Goal: Find specific page/section: Find specific page/section

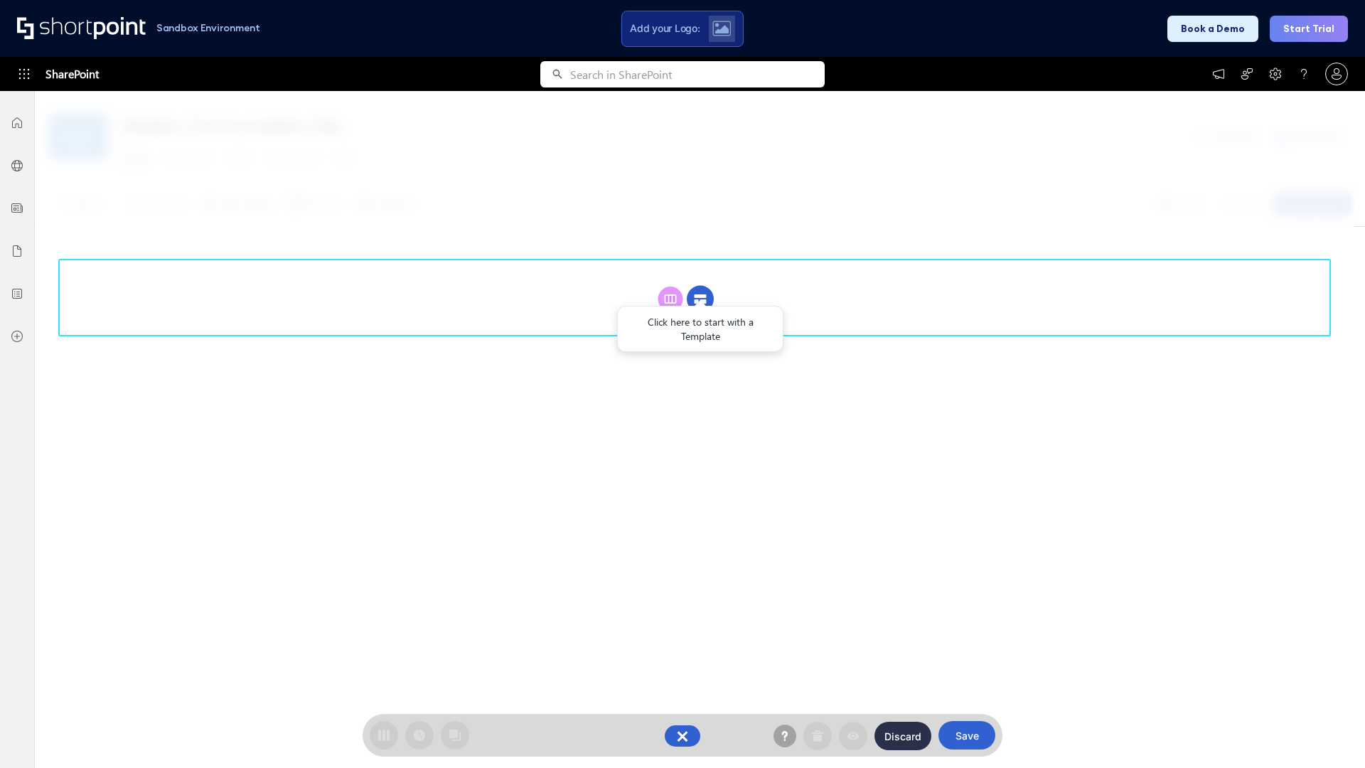
click at [700, 286] on circle at bounding box center [700, 299] width 27 height 27
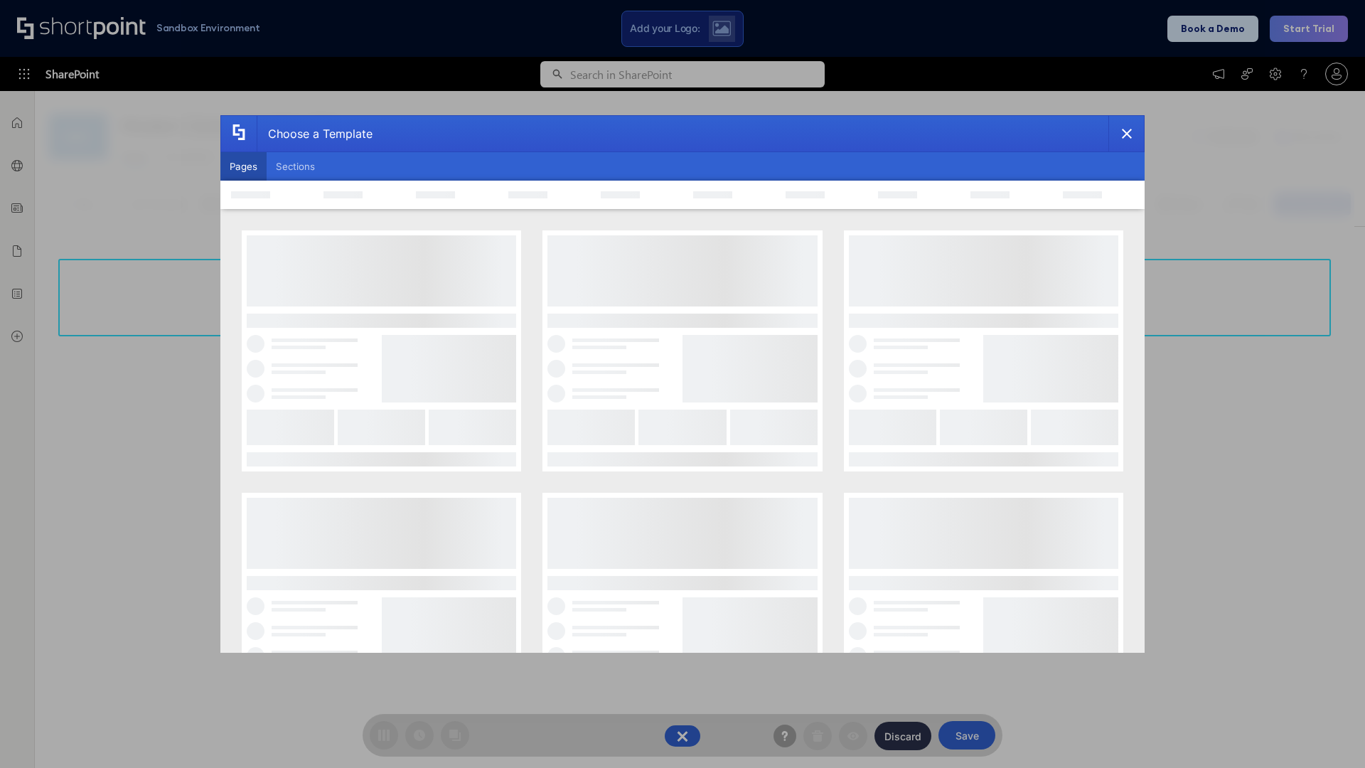
scroll to position [195, 0]
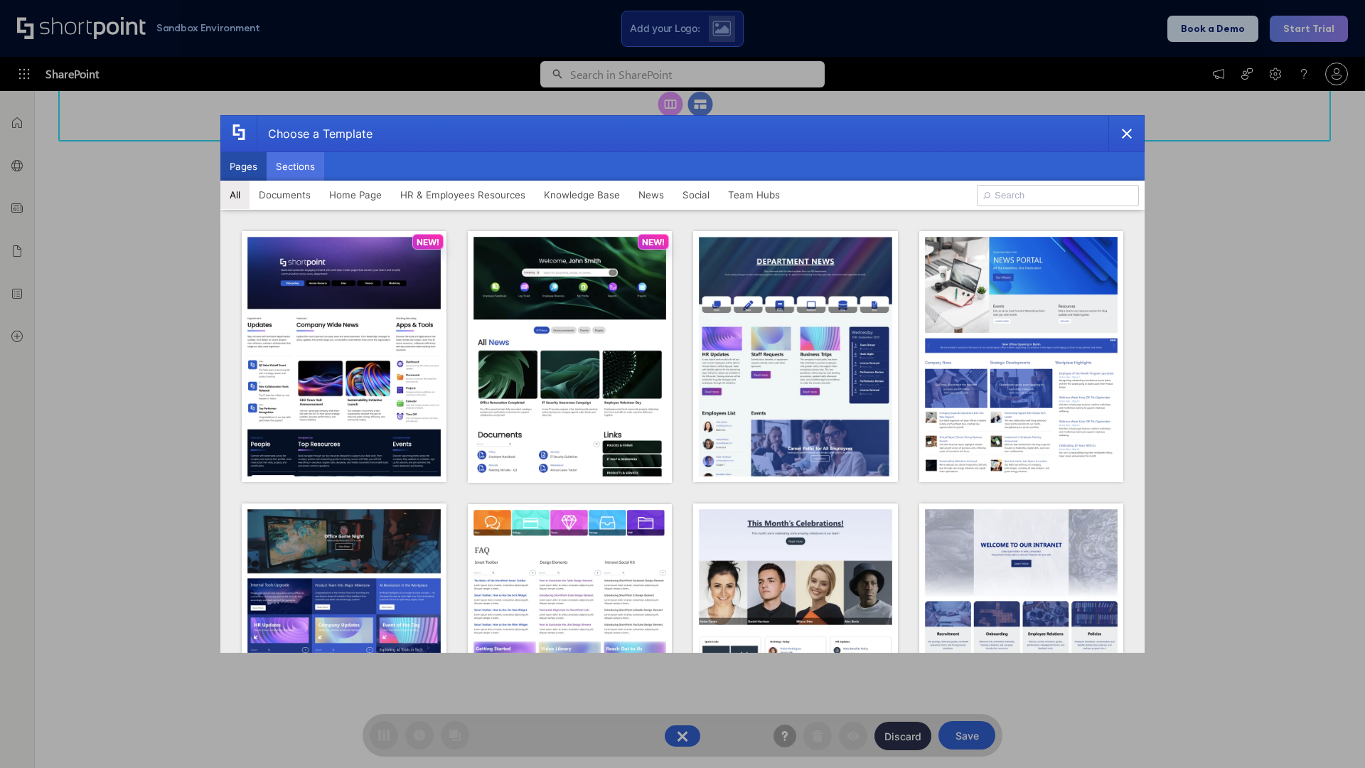
click at [295, 166] on button "Sections" at bounding box center [296, 166] width 58 height 28
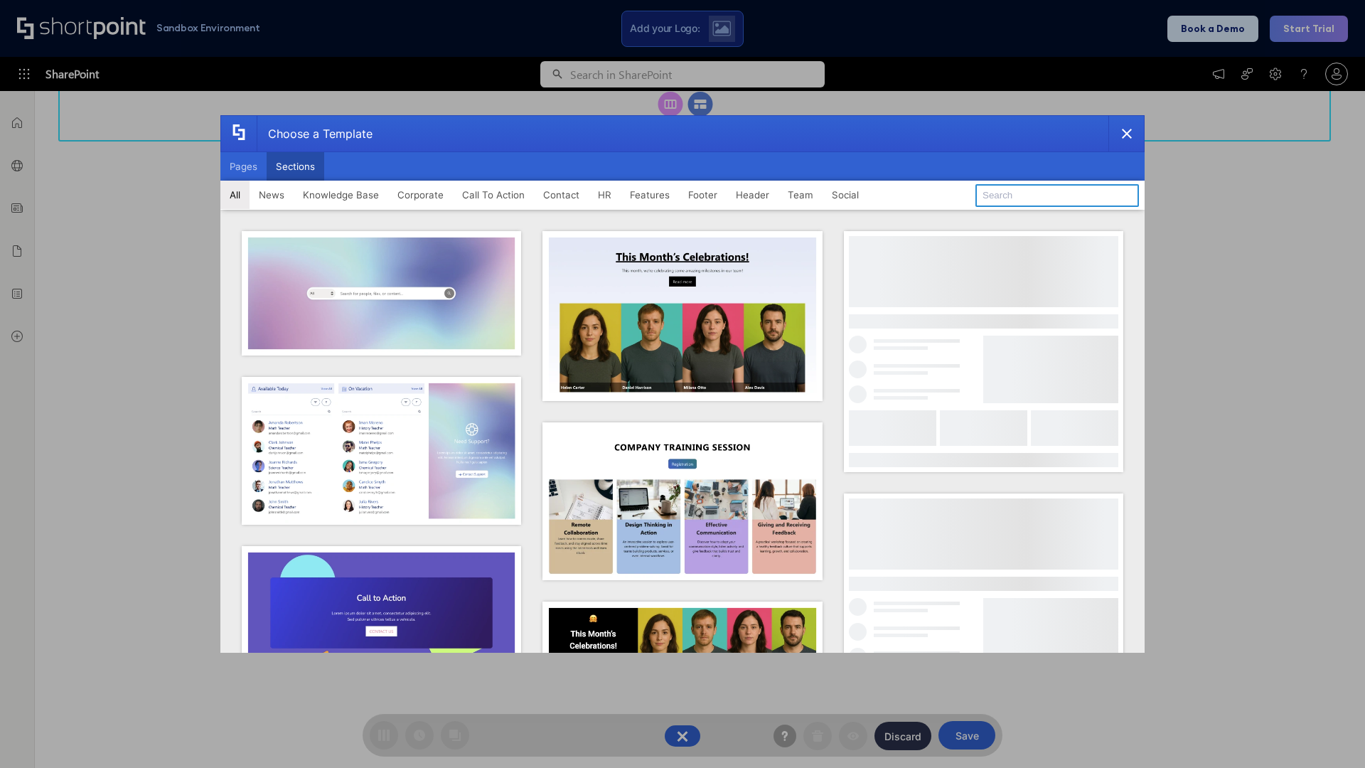
type input "Articles 2"
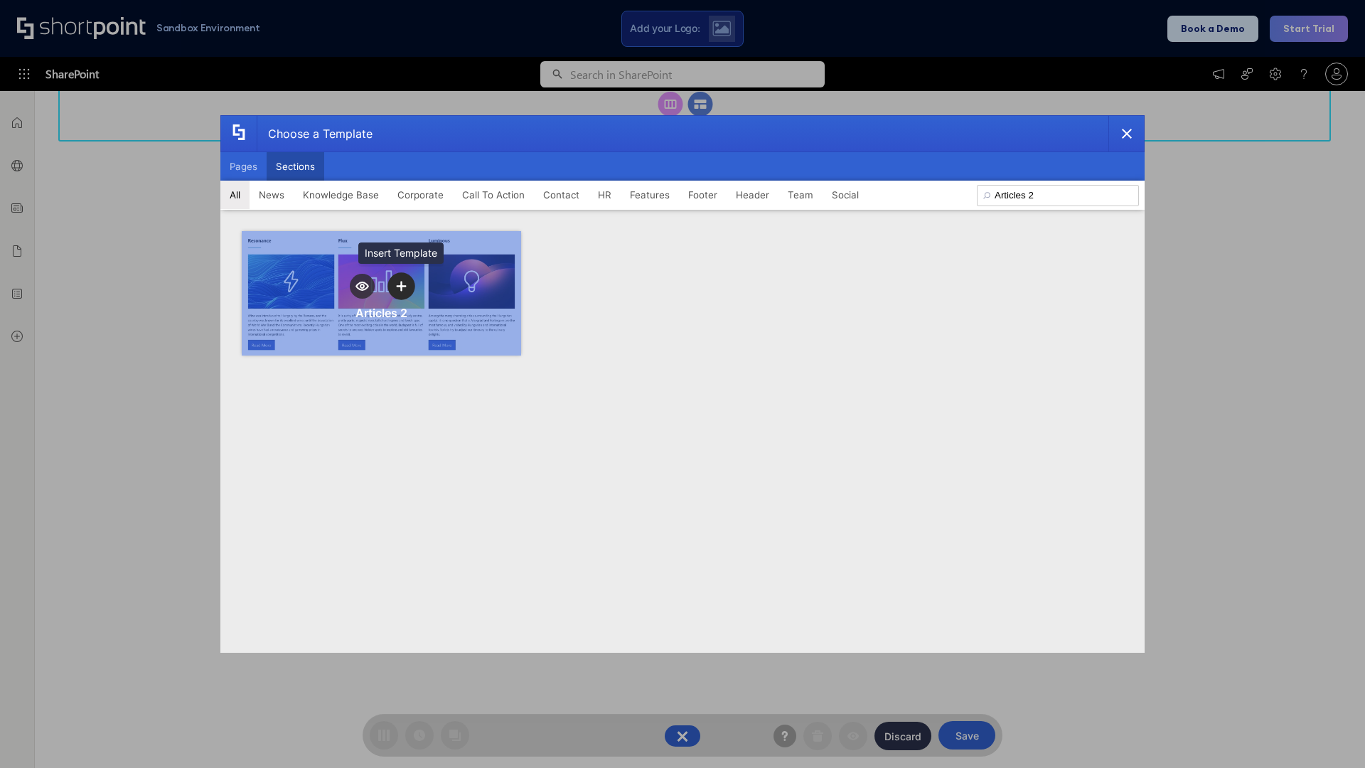
click at [401, 286] on icon "template selector" at bounding box center [401, 286] width 10 height 10
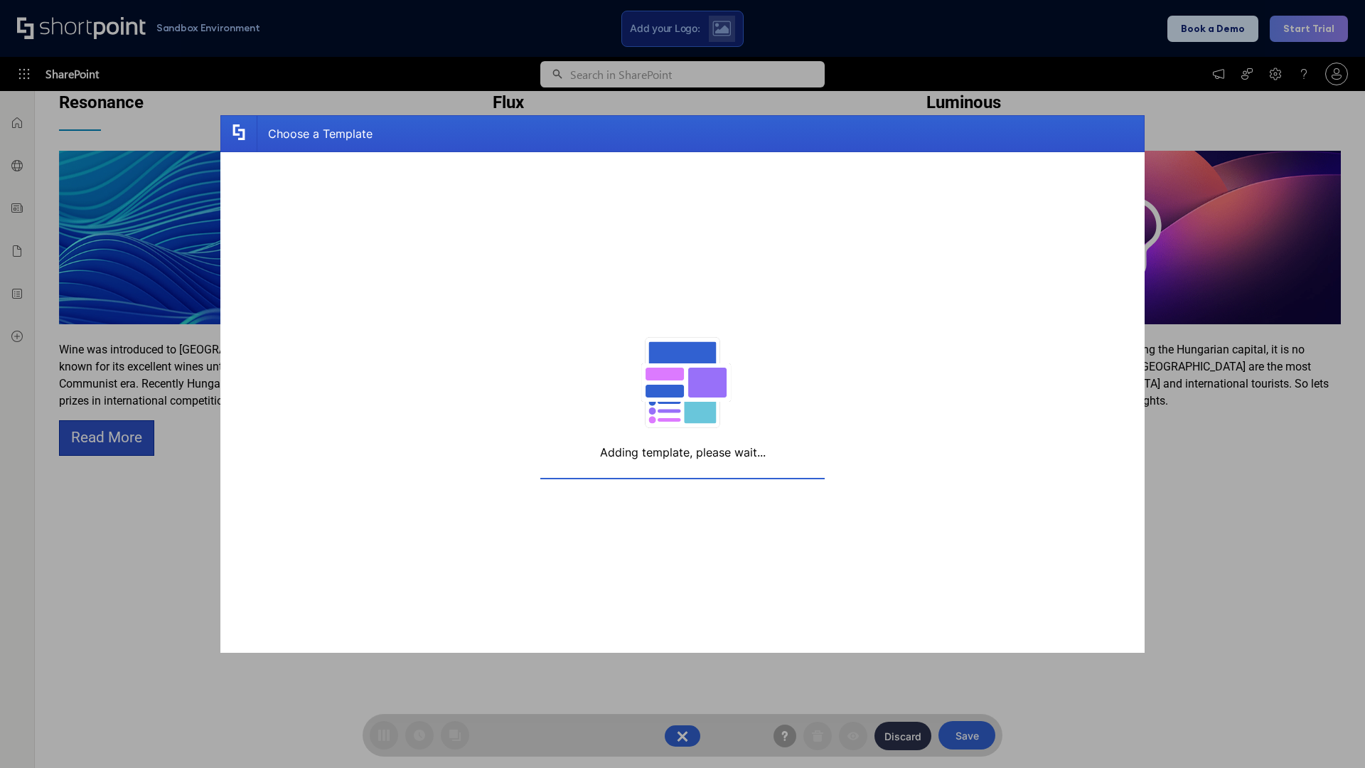
scroll to position [227, 0]
